Goal: Task Accomplishment & Management: Use online tool/utility

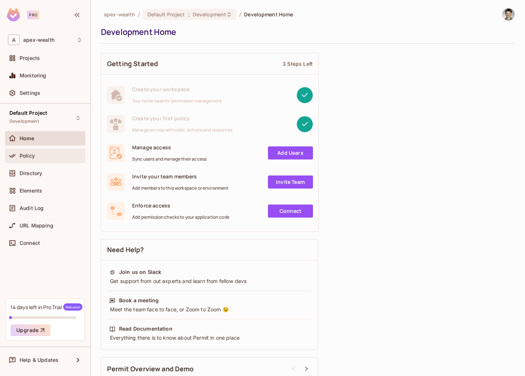
click at [48, 158] on div "Policy" at bounding box center [51, 156] width 63 height 6
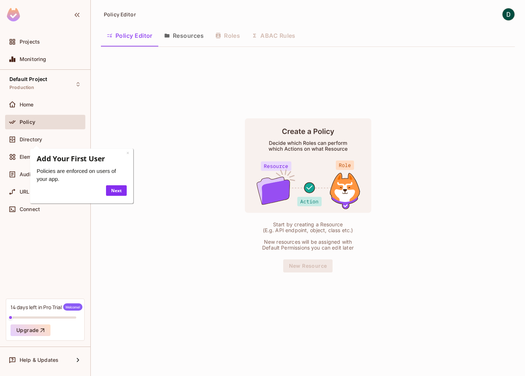
click at [44, 122] on div "Policy" at bounding box center [51, 122] width 63 height 6
click at [129, 152] on link "×" at bounding box center [127, 152] width 3 height 7
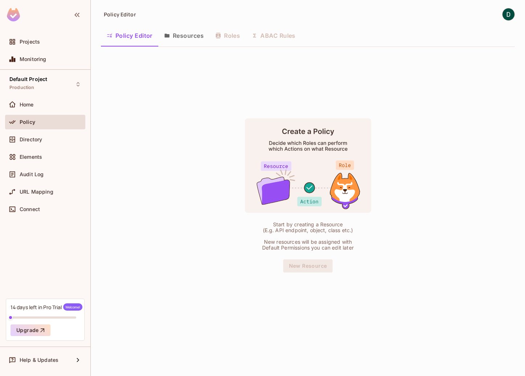
click at [177, 174] on div "Start by creating a Resource (E.g. API endpoint, object, class etc.) New resour…" at bounding box center [308, 195] width 414 height 285
